Goal: Find specific page/section: Find specific page/section

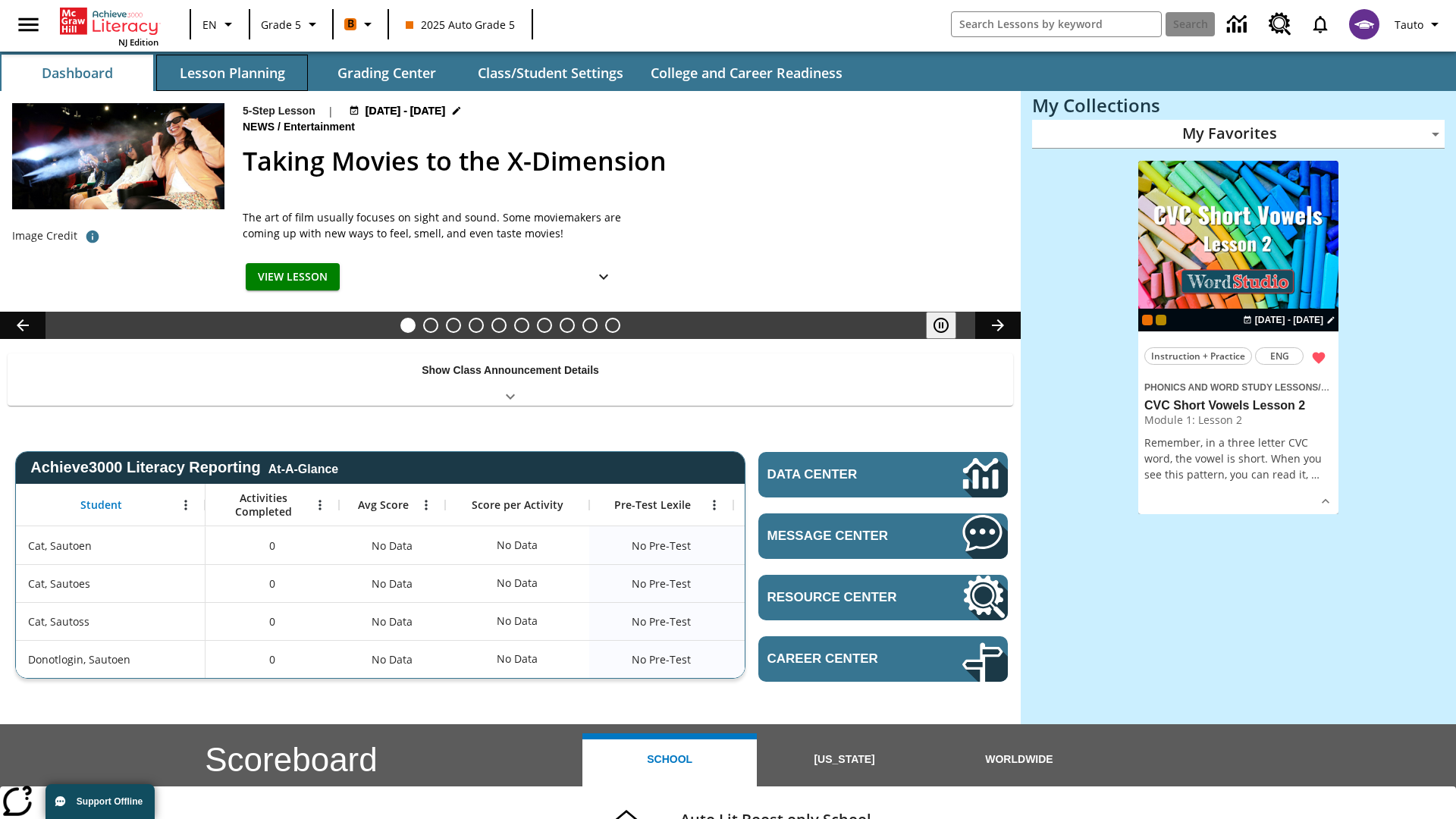
click at [232, 73] on button "Lesson Planning" at bounding box center [232, 73] width 152 height 37
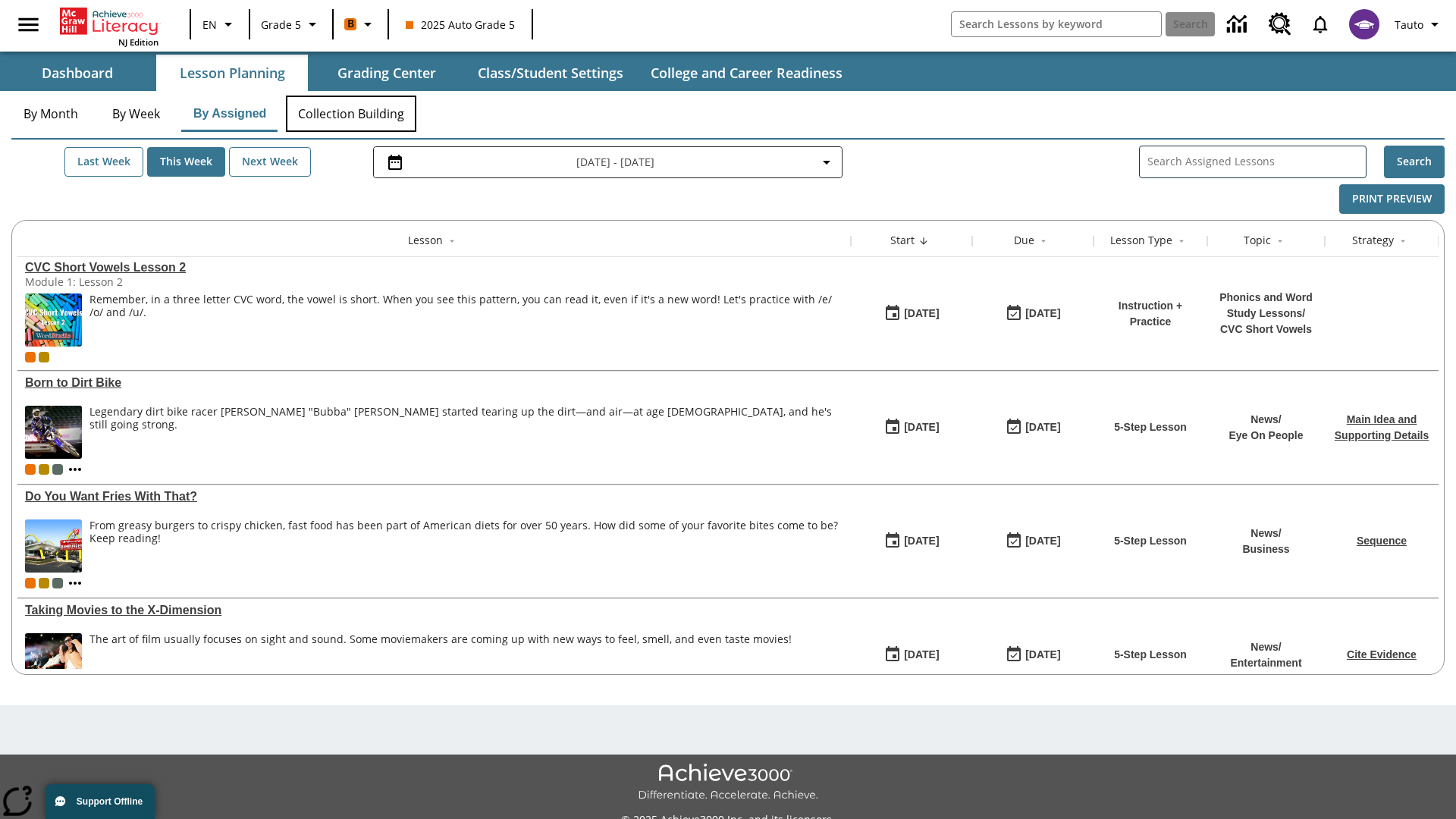
click at [350, 114] on button "Collection Building" at bounding box center [351, 114] width 130 height 37
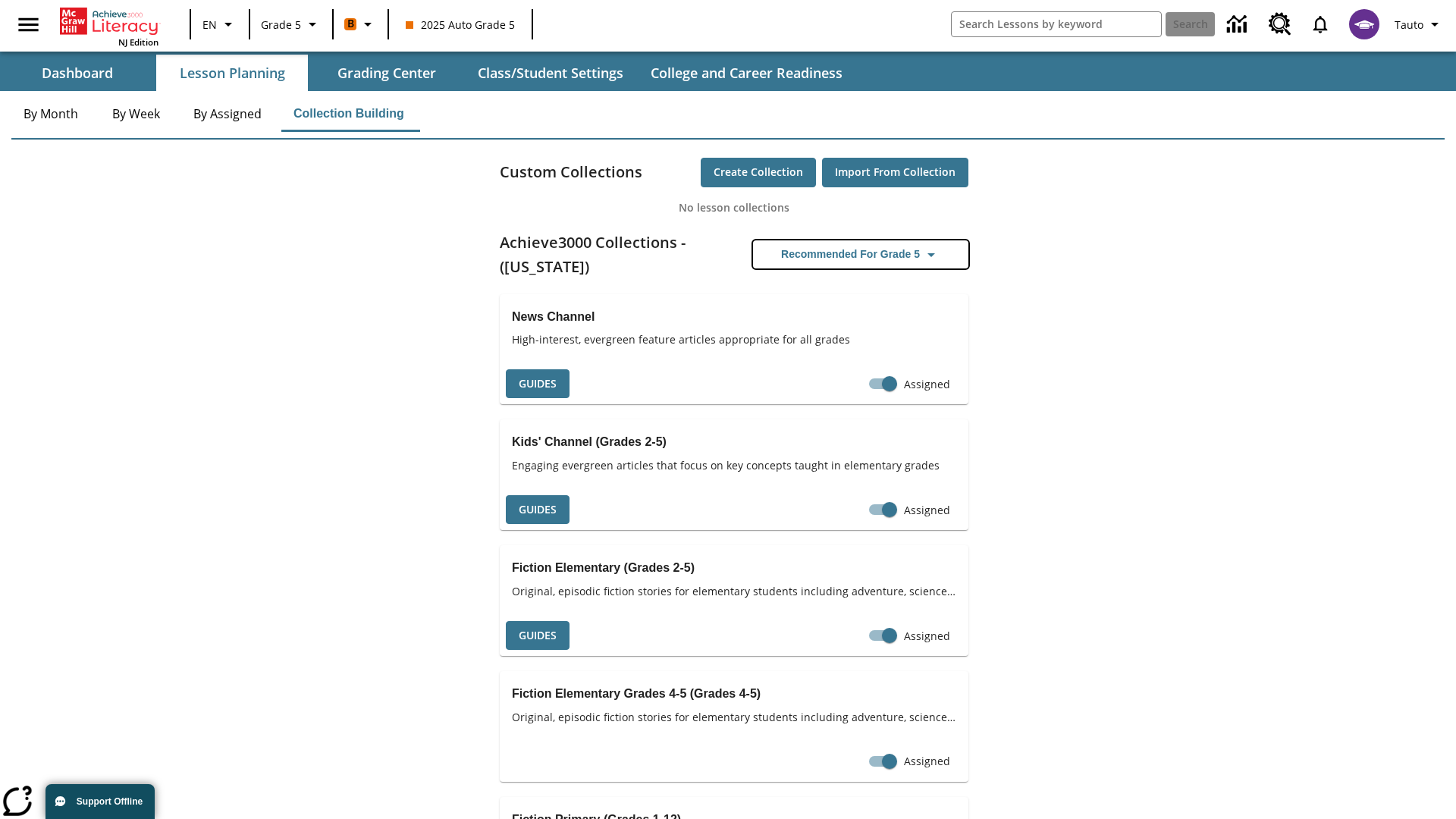
click at [861, 254] on button "Recommended for Grade 5" at bounding box center [860, 254] width 215 height 28
click at [882, 384] on input "Assigned" at bounding box center [860, 384] width 87 height 29
checkbox input "false"
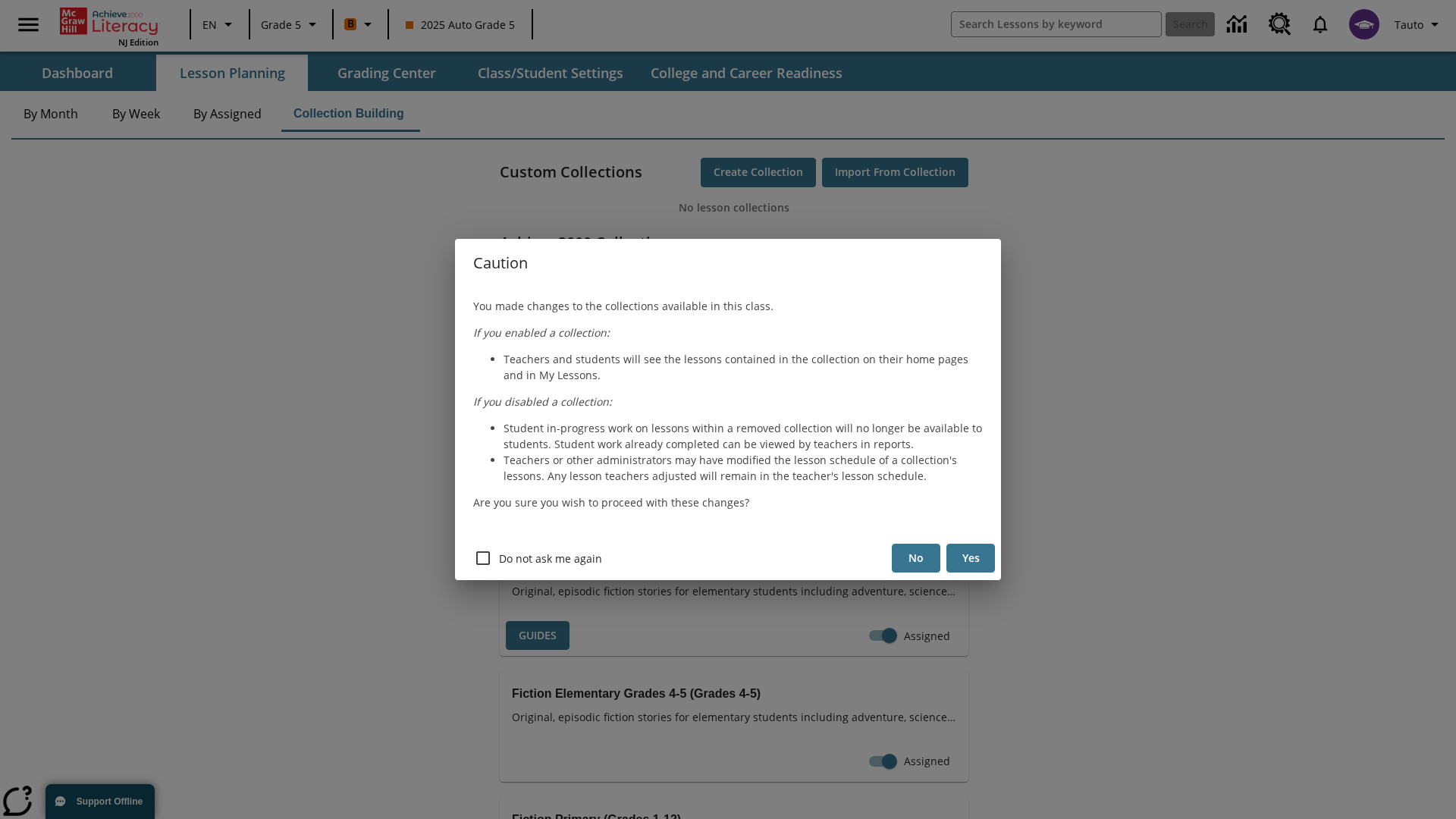
scroll to position [0, 8]
click at [971, 558] on button "Yes" at bounding box center [971, 558] width 48 height 29
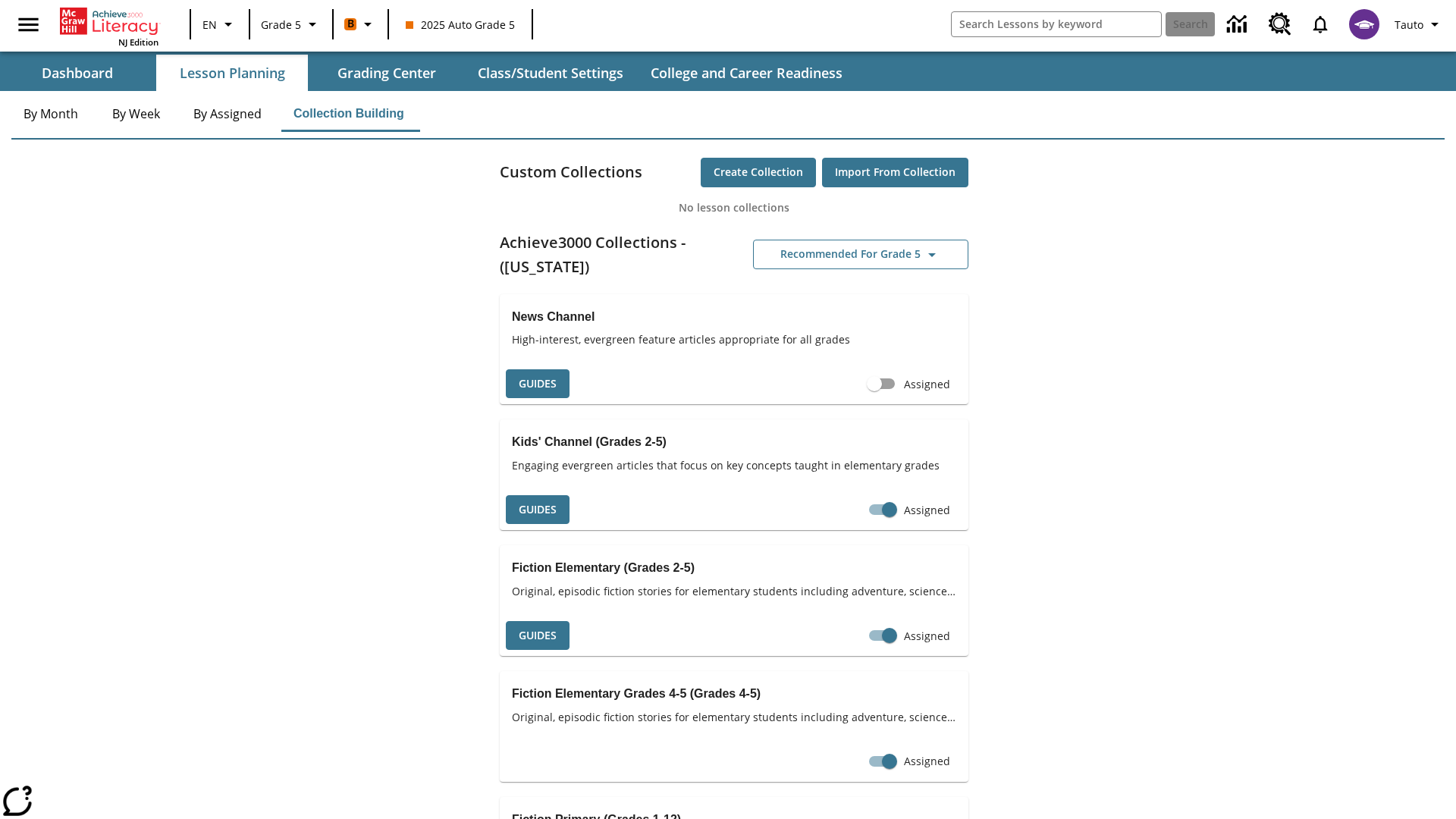
click at [875, 384] on input "Assigned" at bounding box center [875, 384] width 87 height 29
checkbox input "true"
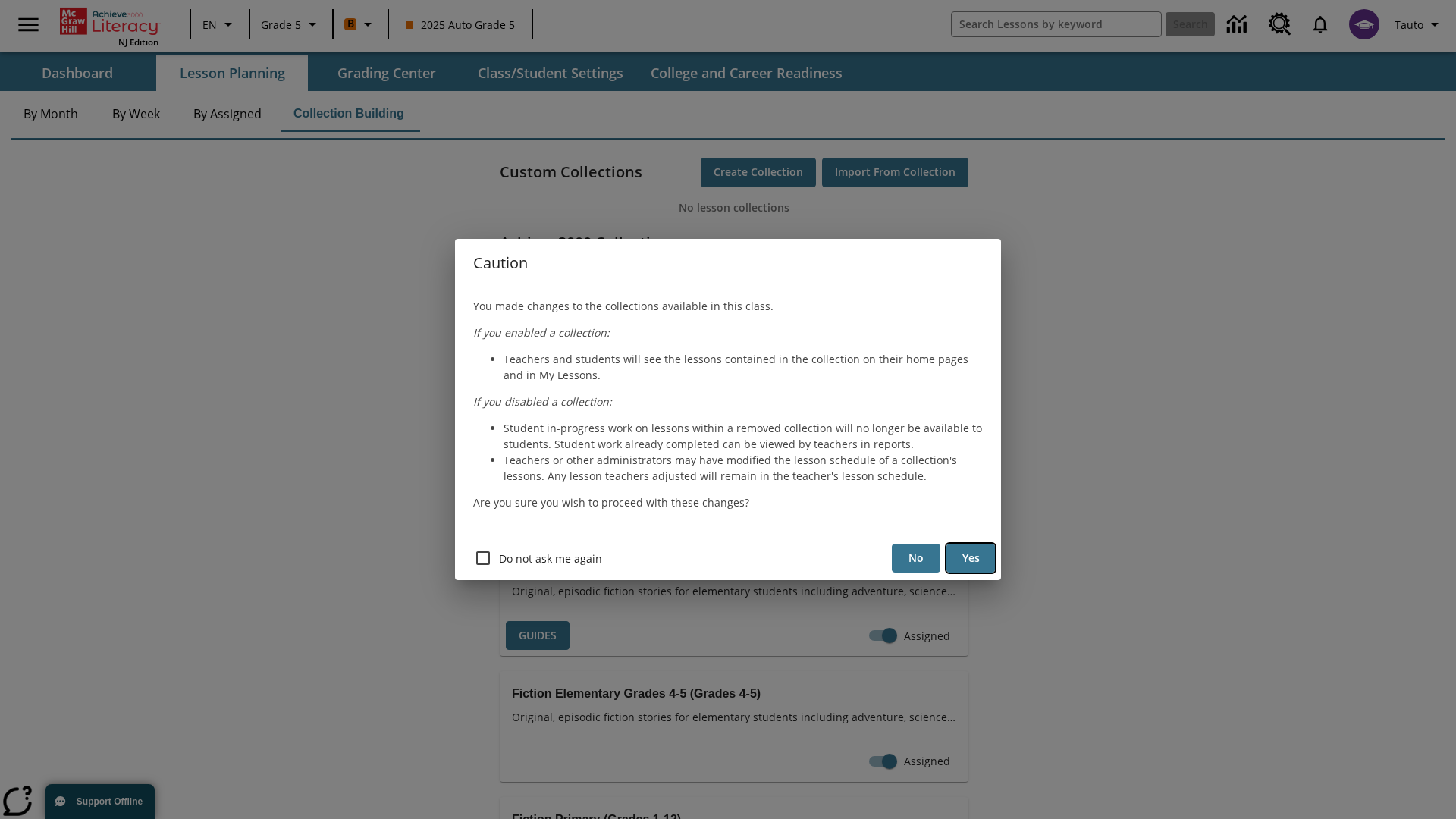
click at [971, 558] on button "Yes" at bounding box center [971, 558] width 48 height 29
